Goal: Information Seeking & Learning: Learn about a topic

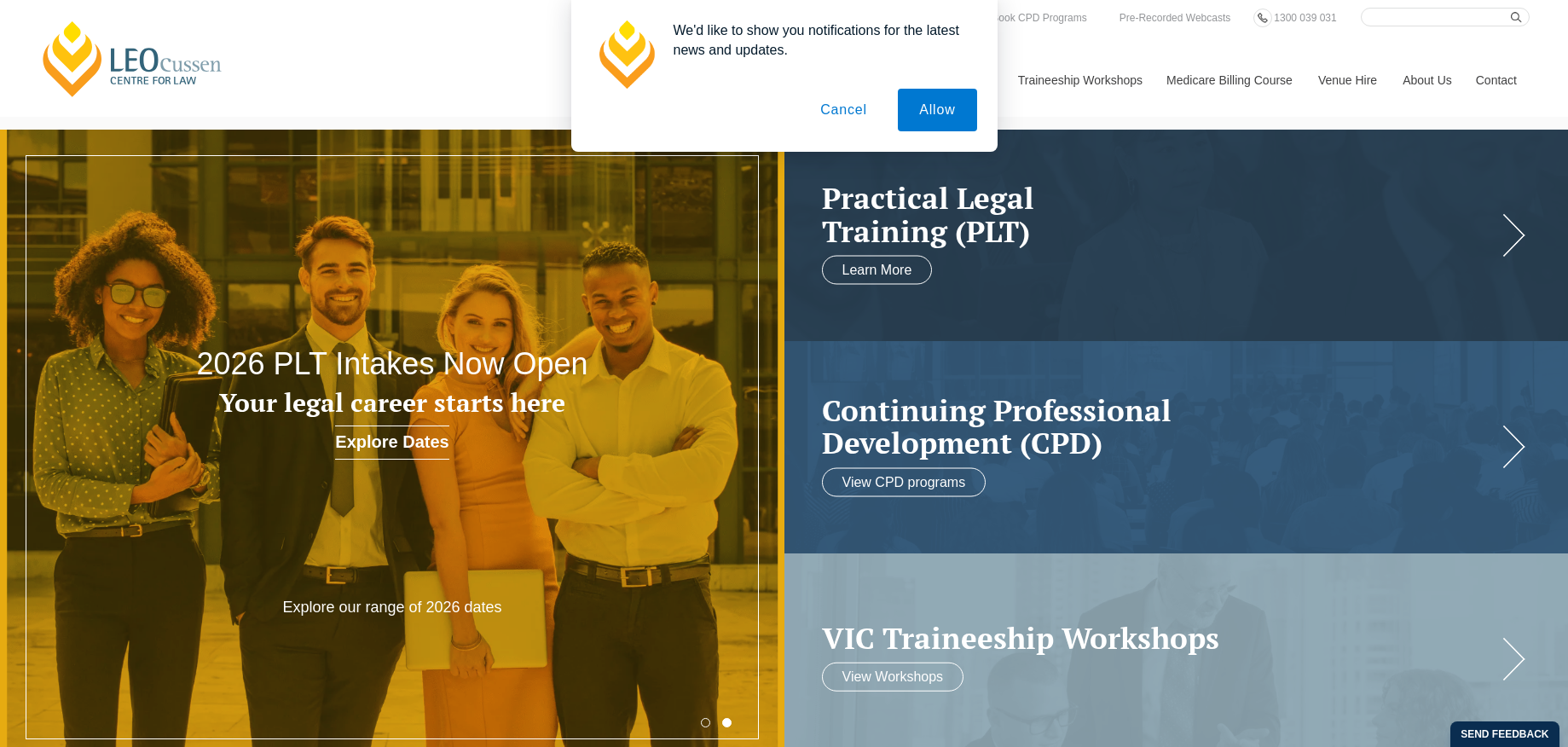
click at [824, 99] on button "Cancel" at bounding box center [844, 109] width 90 height 43
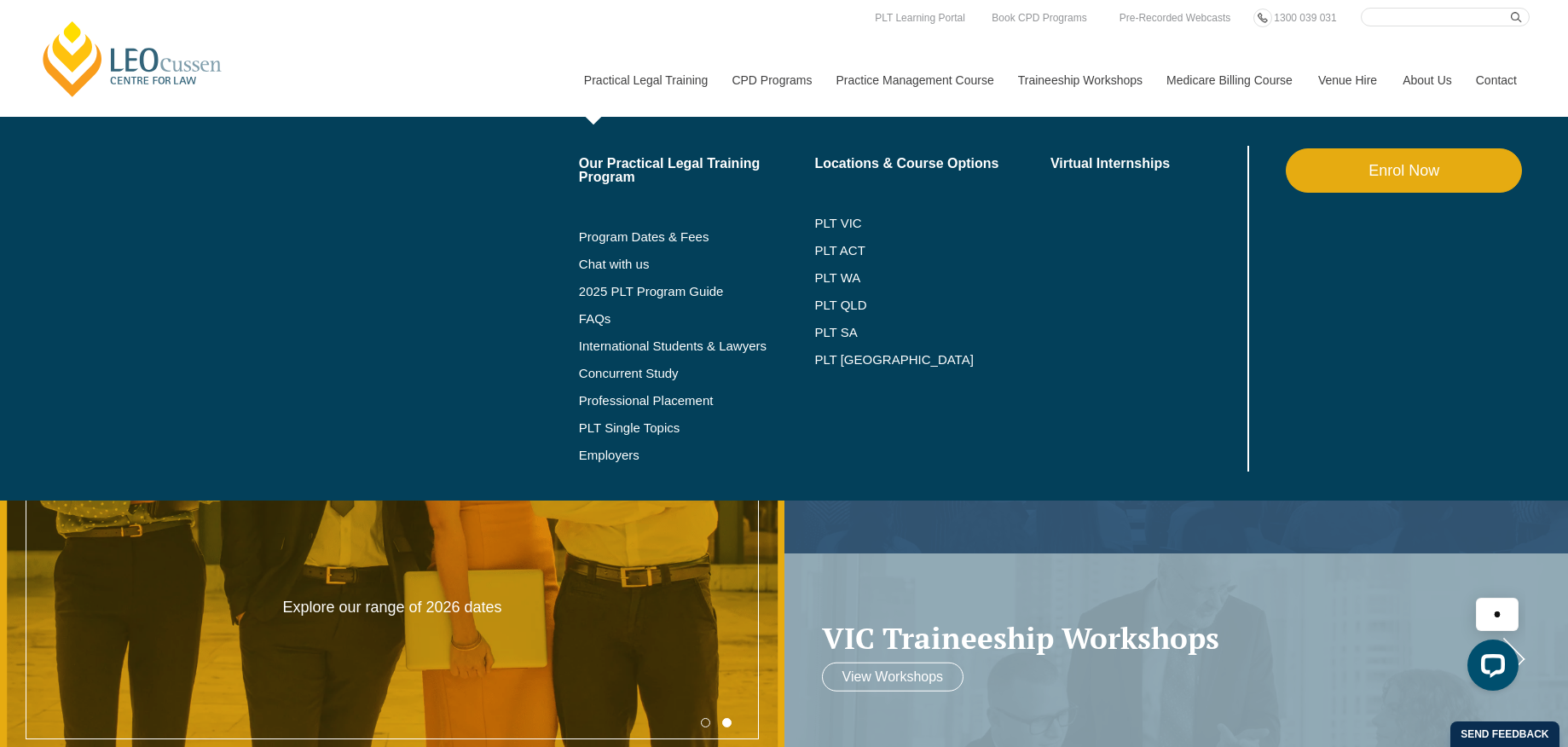
click at [638, 79] on link "Practical Legal Training" at bounding box center [645, 81] width 148 height 74
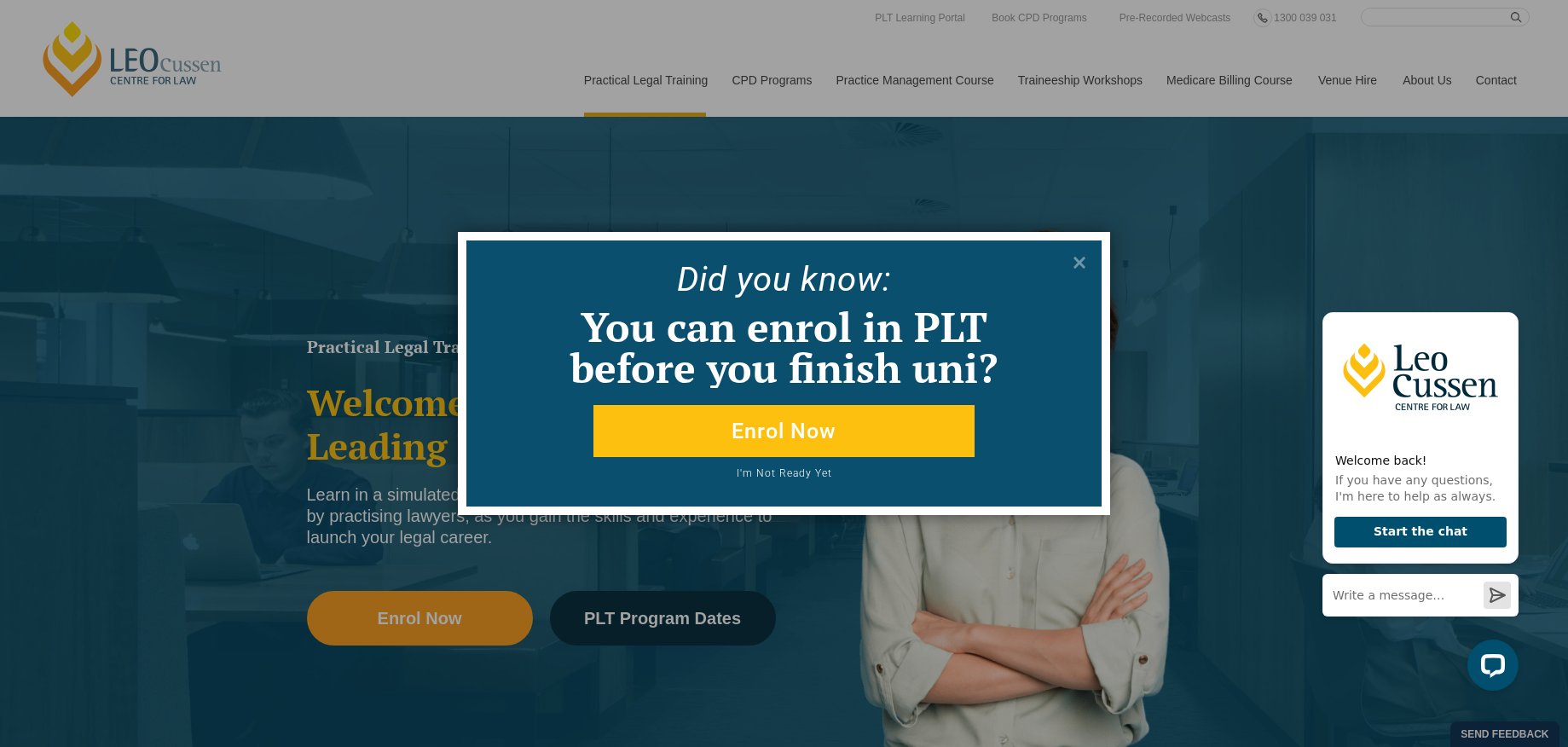
click at [1066, 249] on button at bounding box center [1078, 262] width 27 height 27
